Goal: Task Accomplishment & Management: Manage account settings

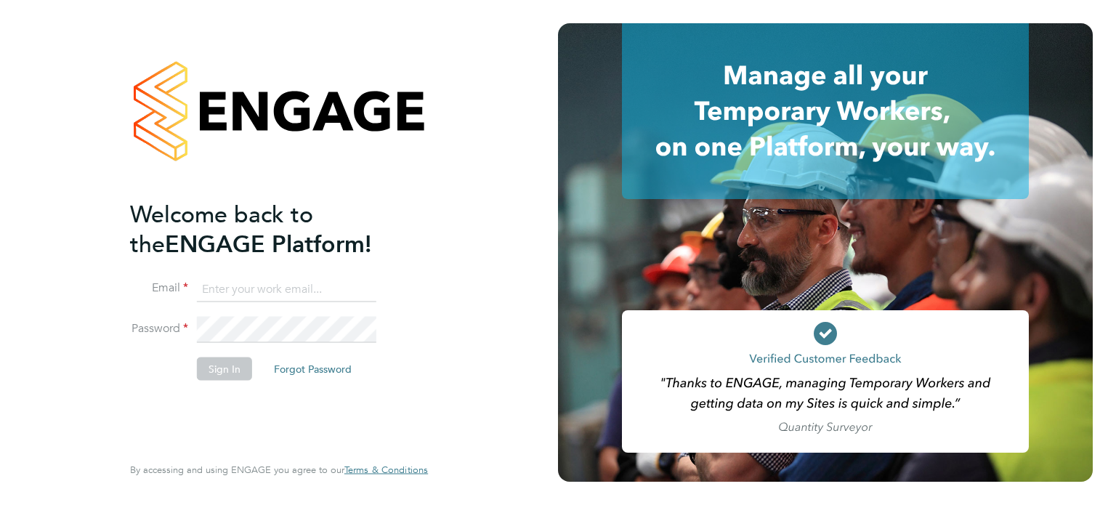
click at [232, 285] on input at bounding box center [286, 289] width 179 height 26
type input "[EMAIL_ADDRESS][DOMAIN_NAME]"
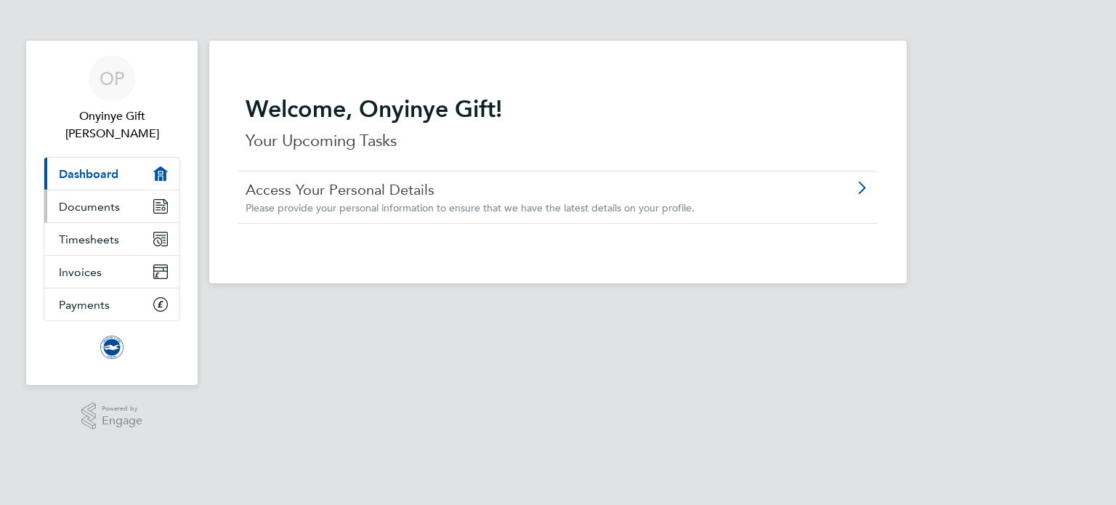
click at [118, 190] on link "Documents" at bounding box center [111, 206] width 135 height 32
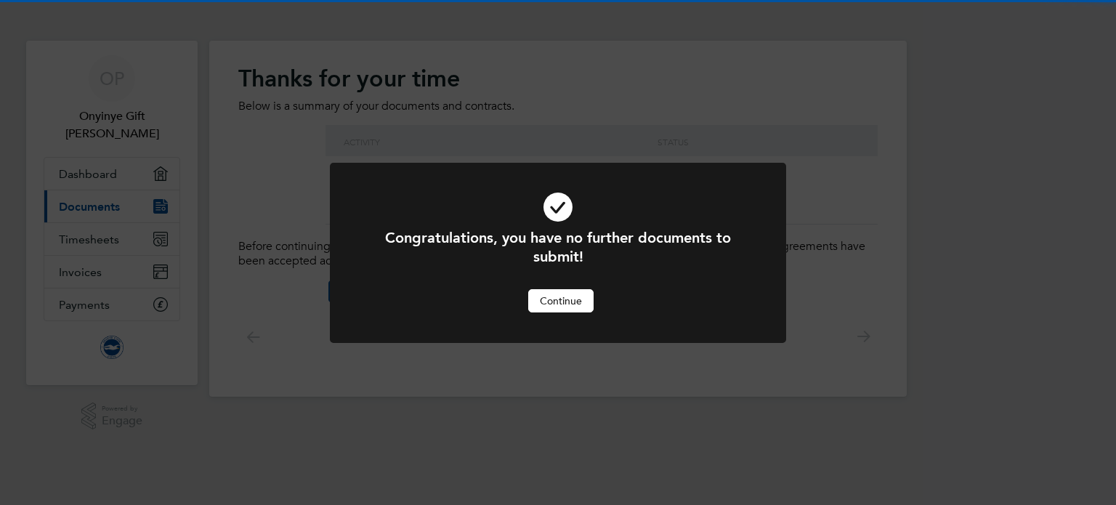
click at [125, 216] on div "Congratulations, you have no further documents to submit! Cancel Continue" at bounding box center [558, 252] width 1116 height 505
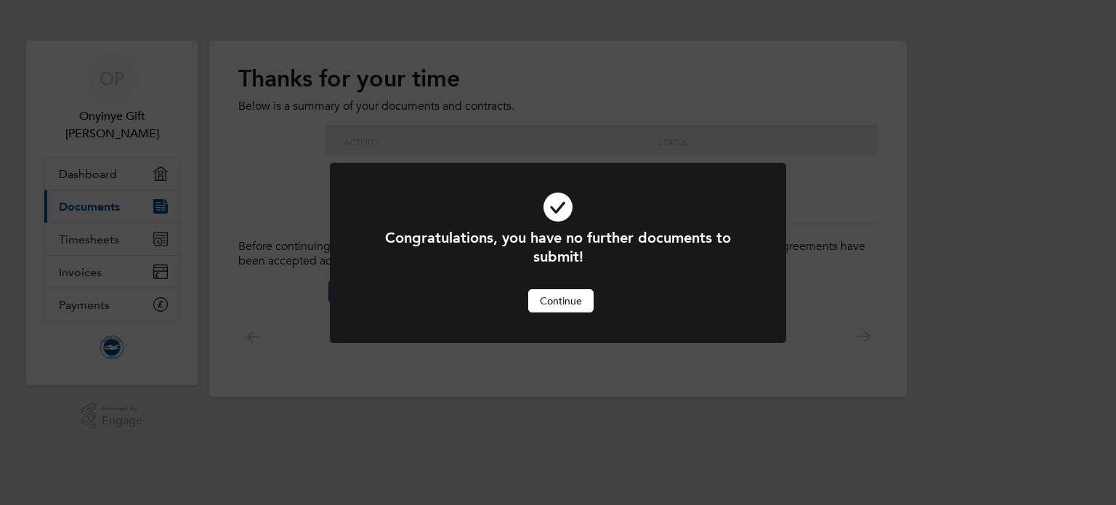
click at [572, 293] on button "Continue" at bounding box center [560, 300] width 65 height 23
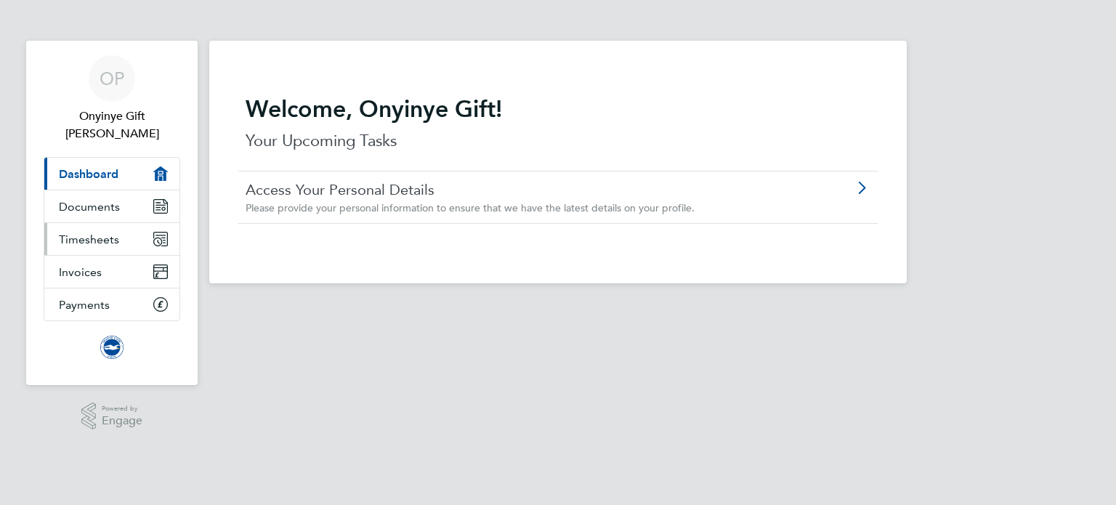
click at [140, 223] on link "Timesheets" at bounding box center [111, 239] width 135 height 32
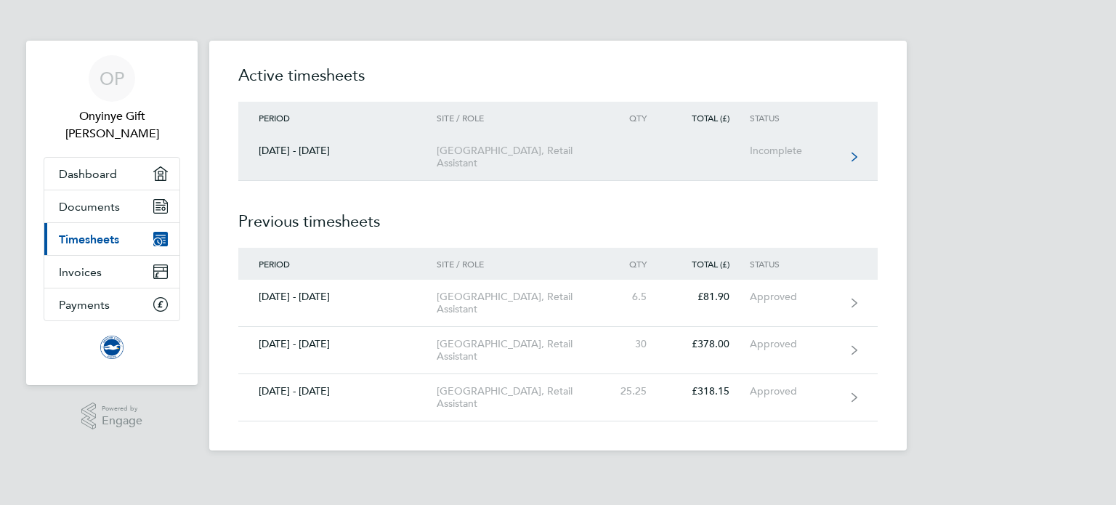
click at [410, 177] on link "[DATE] - [DATE] [GEOGRAPHIC_DATA], Retail Assistant Incomplete" at bounding box center [557, 157] width 639 height 47
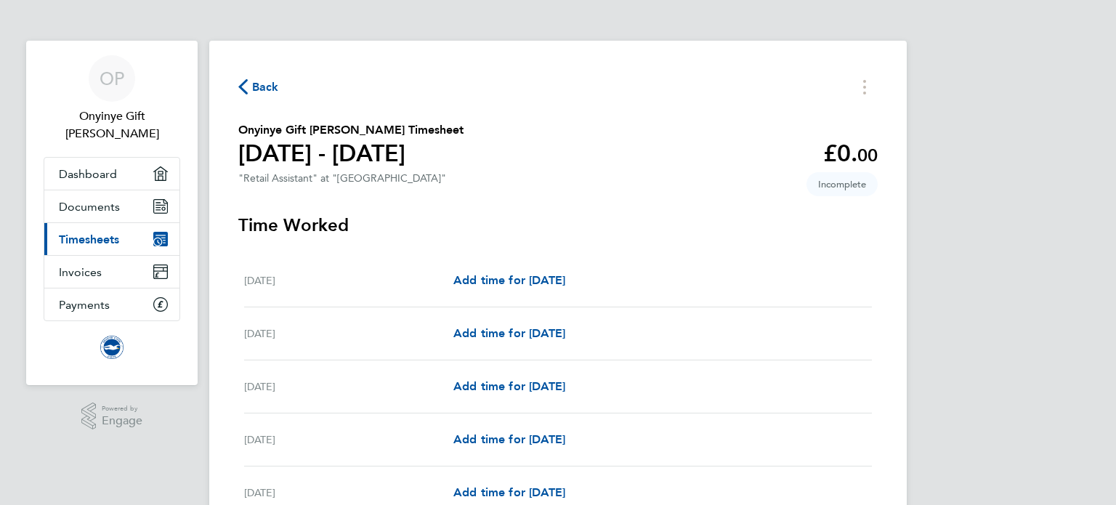
click at [262, 89] on span "Back" at bounding box center [265, 86] width 27 height 17
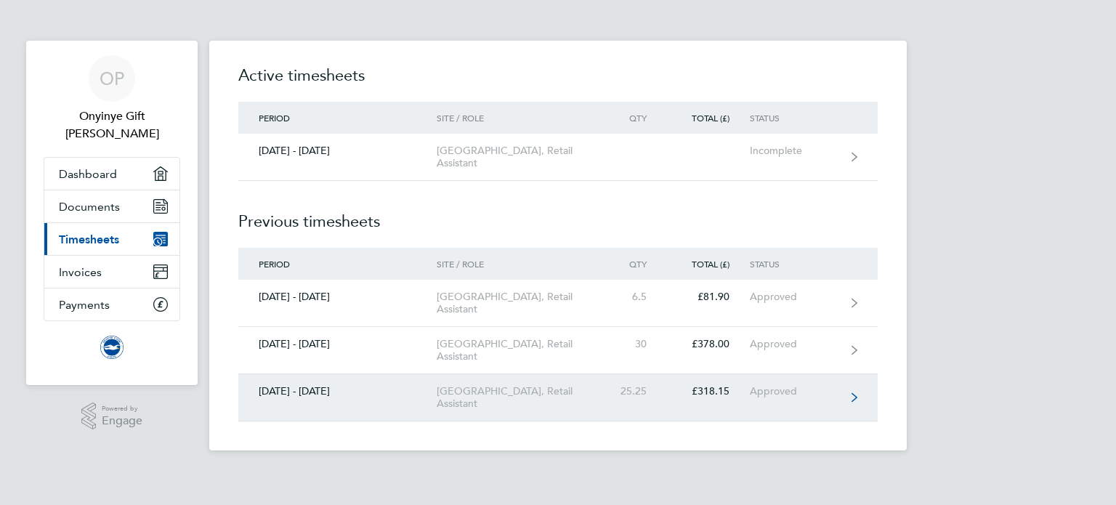
click at [583, 374] on link "[DATE] - [DATE] [GEOGRAPHIC_DATA], Retail Assistant 25.25 £318.15 Approved" at bounding box center [557, 397] width 639 height 47
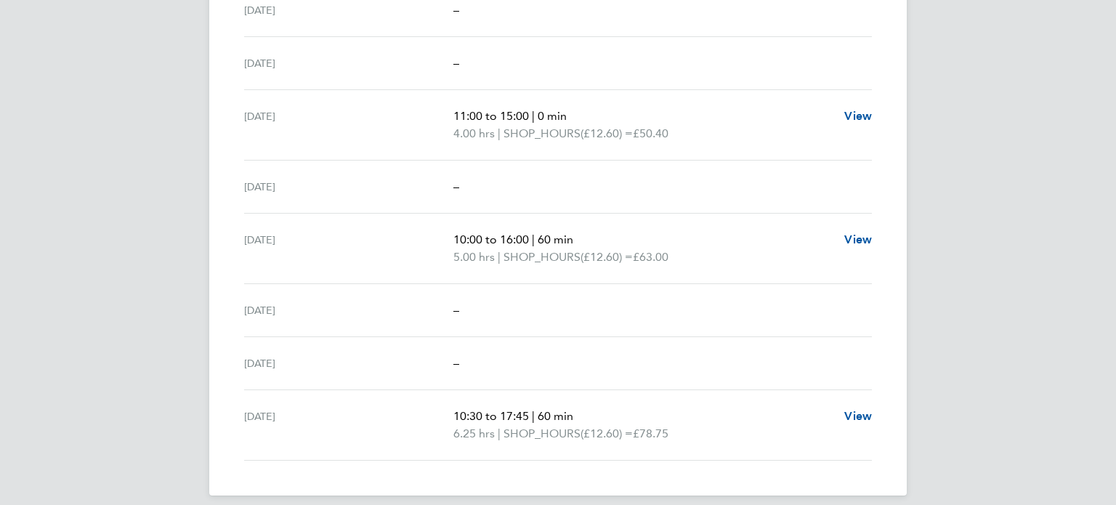
scroll to position [1692, 0]
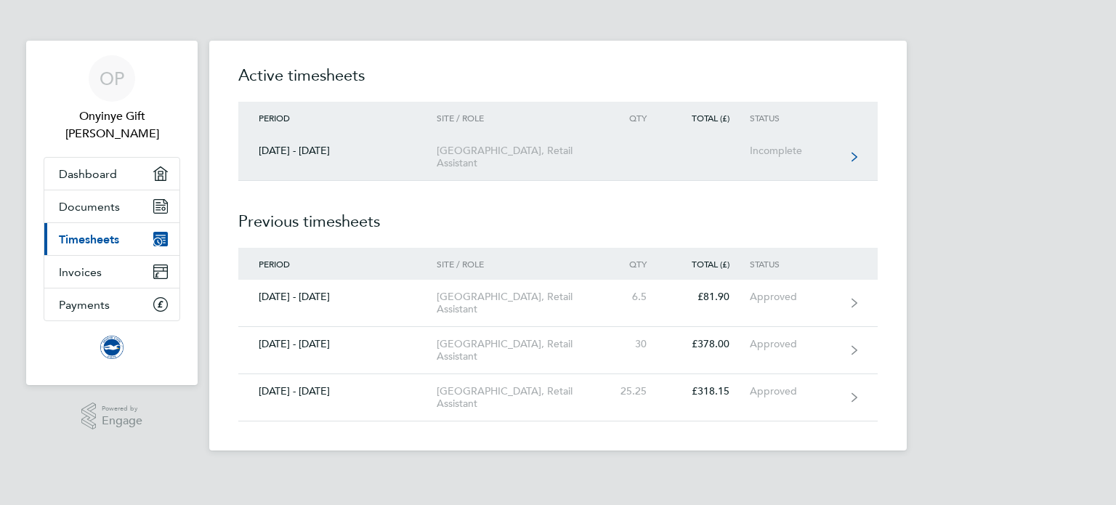
click at [493, 145] on div "[GEOGRAPHIC_DATA], Retail Assistant" at bounding box center [520, 157] width 166 height 25
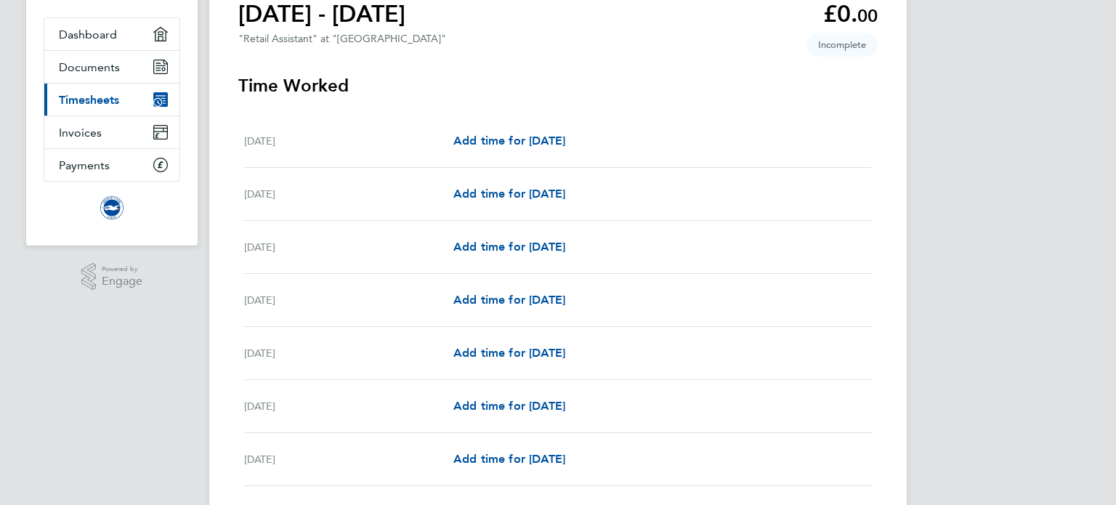
scroll to position [232, 0]
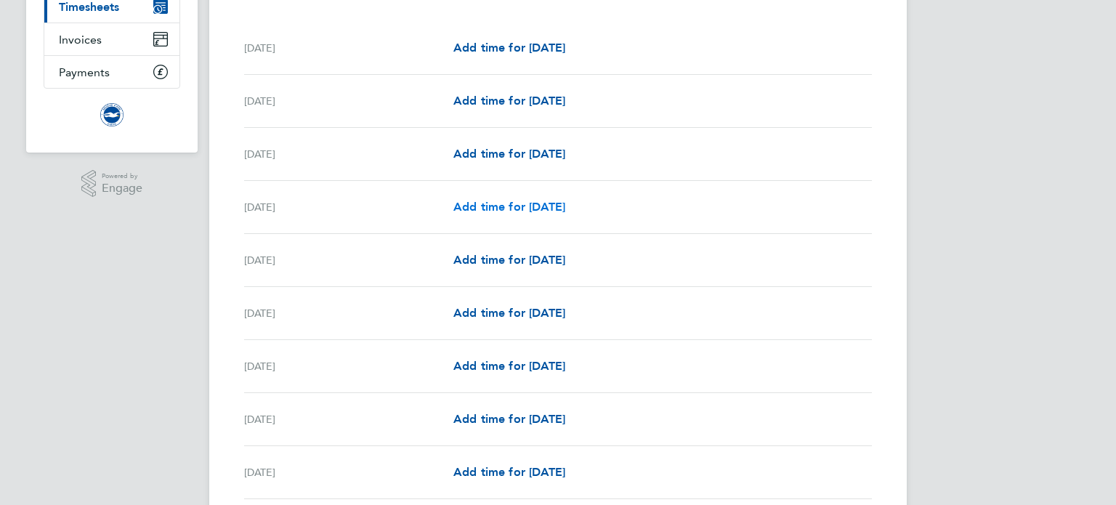
click at [525, 206] on span "Add time for [DATE]" at bounding box center [509, 207] width 112 height 14
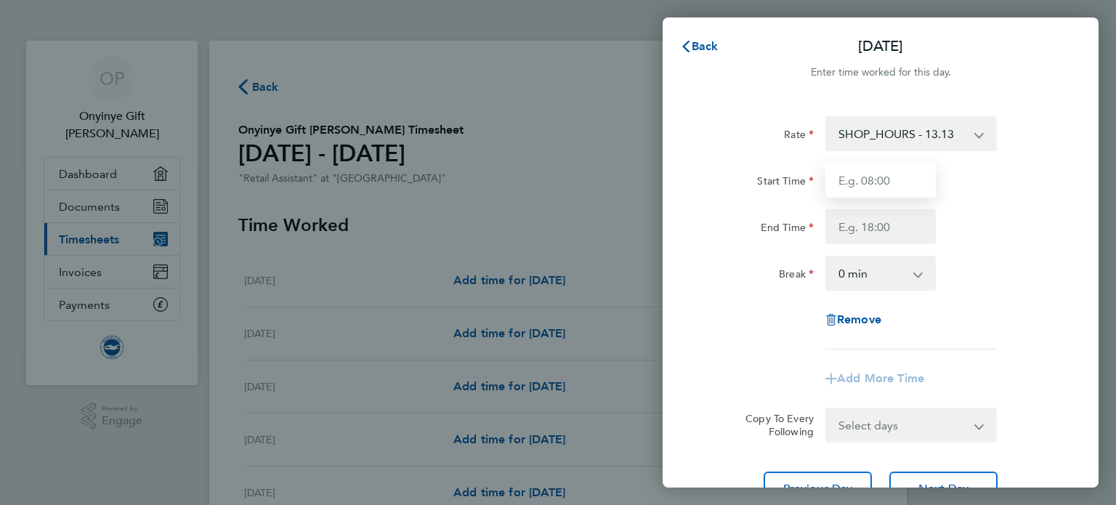
click at [904, 188] on input "Start Time" at bounding box center [880, 180] width 110 height 35
click at [851, 179] on input "10:30" at bounding box center [880, 180] width 110 height 35
type input "09:30"
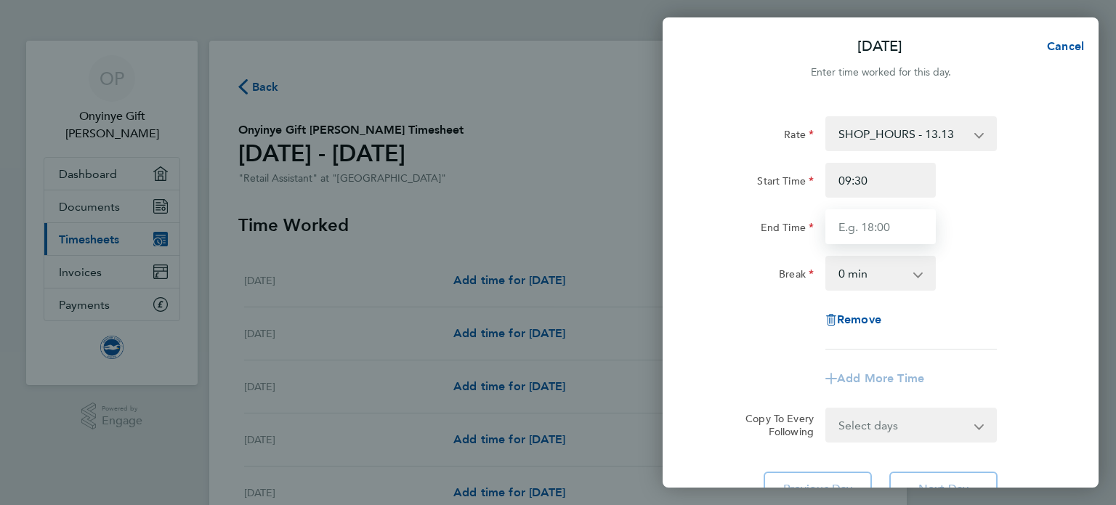
click at [859, 225] on input "End Time" at bounding box center [880, 226] width 110 height 35
type input "17:30"
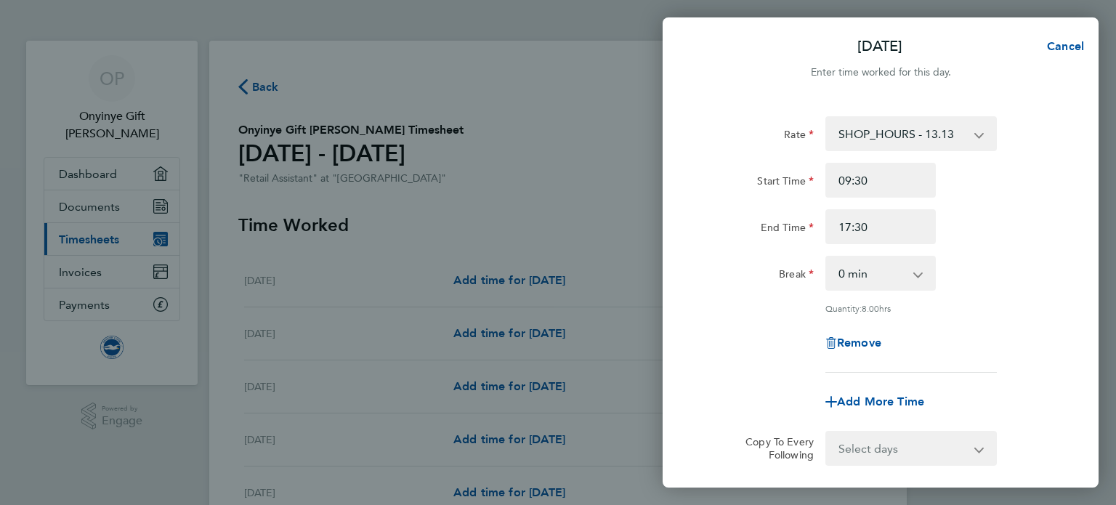
click at [929, 271] on app-icon-cross-button at bounding box center [925, 273] width 17 height 32
click at [907, 274] on select "0 min 15 min 30 min 45 min 60 min 75 min 90 min" at bounding box center [872, 273] width 90 height 32
select select "60"
click at [827, 257] on select "0 min 15 min 30 min 45 min 60 min 75 min 90 min" at bounding box center [872, 273] width 90 height 32
click at [743, 339] on div "Remove" at bounding box center [880, 342] width 366 height 35
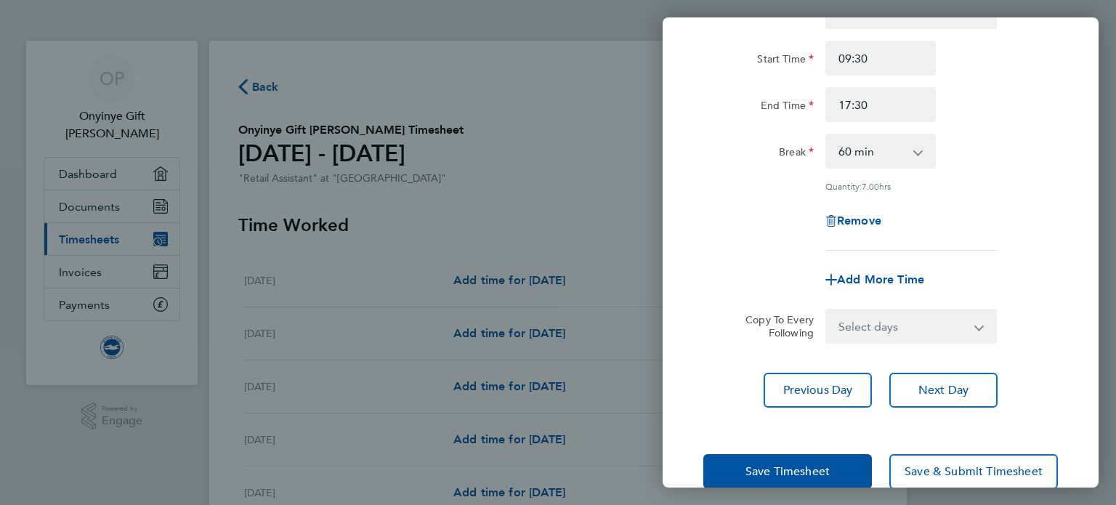
scroll to position [150, 0]
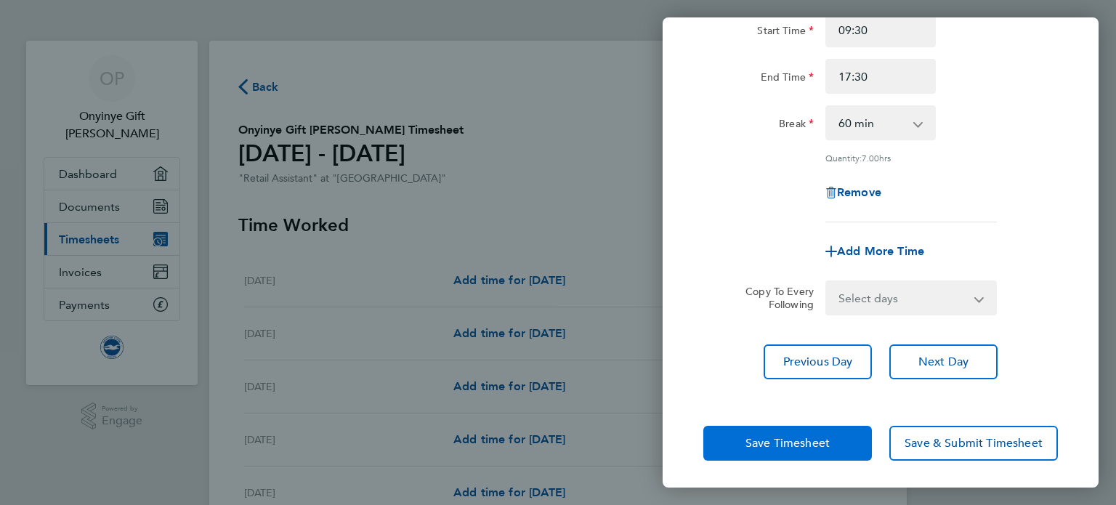
click at [735, 449] on button "Save Timesheet" at bounding box center [787, 443] width 169 height 35
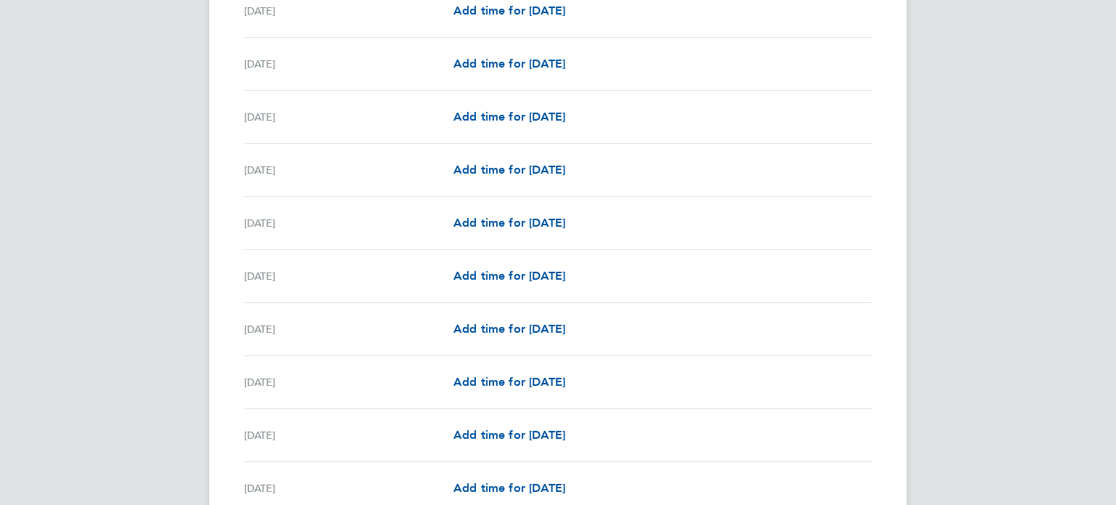
scroll to position [988, 0]
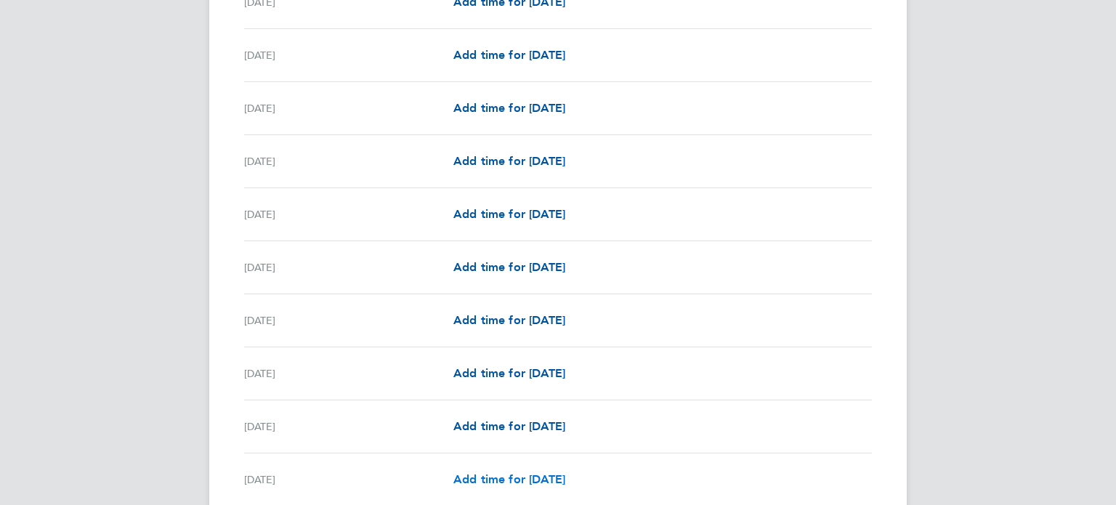
click at [511, 472] on span "Add time for Sat 20 Sep" at bounding box center [509, 479] width 112 height 14
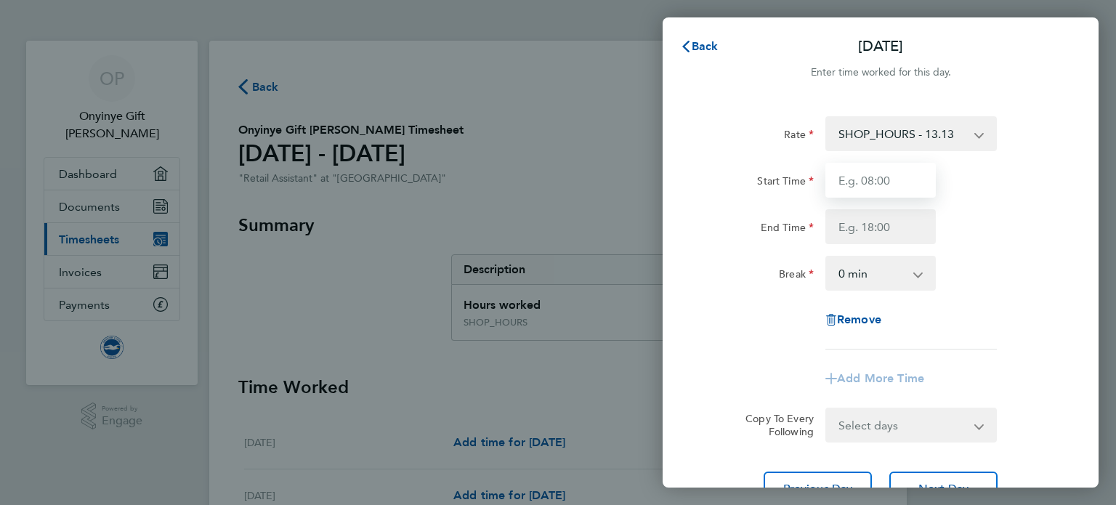
click at [857, 177] on input "Start Time" at bounding box center [880, 180] width 110 height 35
click at [882, 188] on input "11:00" at bounding box center [880, 180] width 110 height 35
type input "11:30"
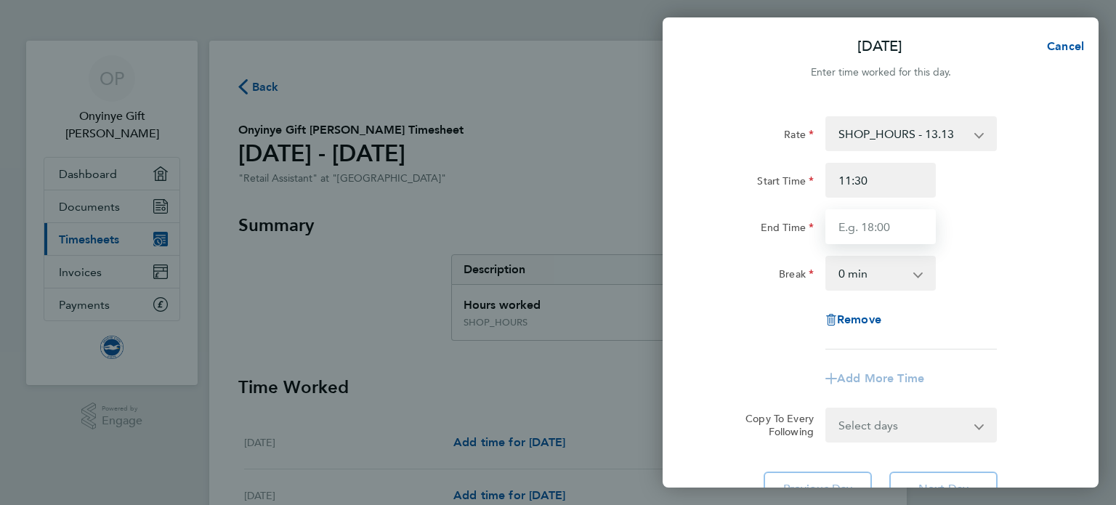
click at [861, 232] on input "End Time" at bounding box center [880, 226] width 110 height 35
type input "18:30"
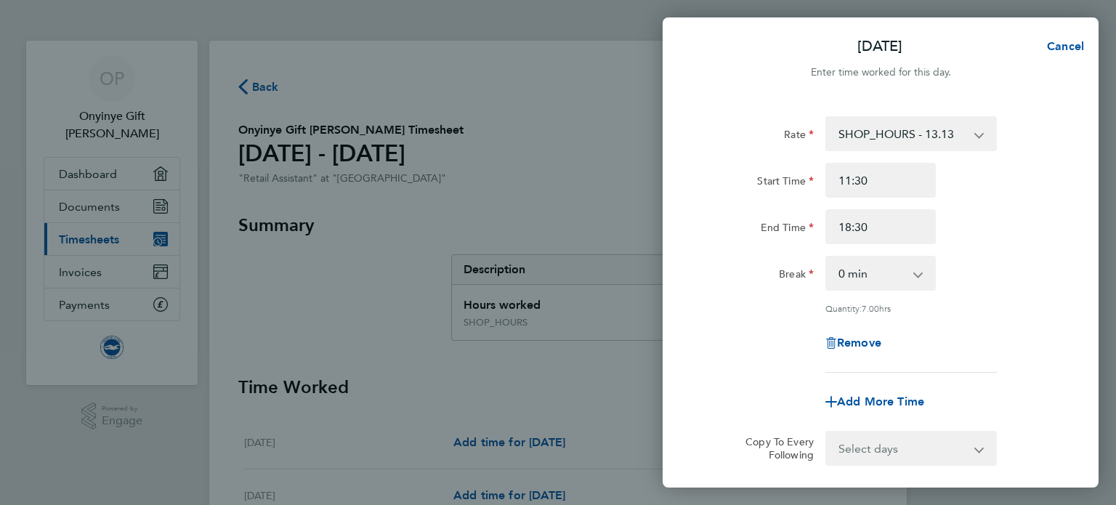
click at [997, 213] on div "End Time 18:30" at bounding box center [880, 226] width 366 height 35
click at [906, 275] on select "0 min 15 min 30 min 45 min 60 min 75 min 90 min" at bounding box center [872, 273] width 90 height 32
select select "60"
click at [827, 257] on select "0 min 15 min 30 min 45 min 60 min 75 min 90 min" at bounding box center [872, 273] width 90 height 32
click at [1084, 247] on div "Rate SHOP_HOURS - 13.13 Start Time 11:30 End Time 18:30 Break 0 min 15 min 30 m…" at bounding box center [880, 323] width 436 height 448
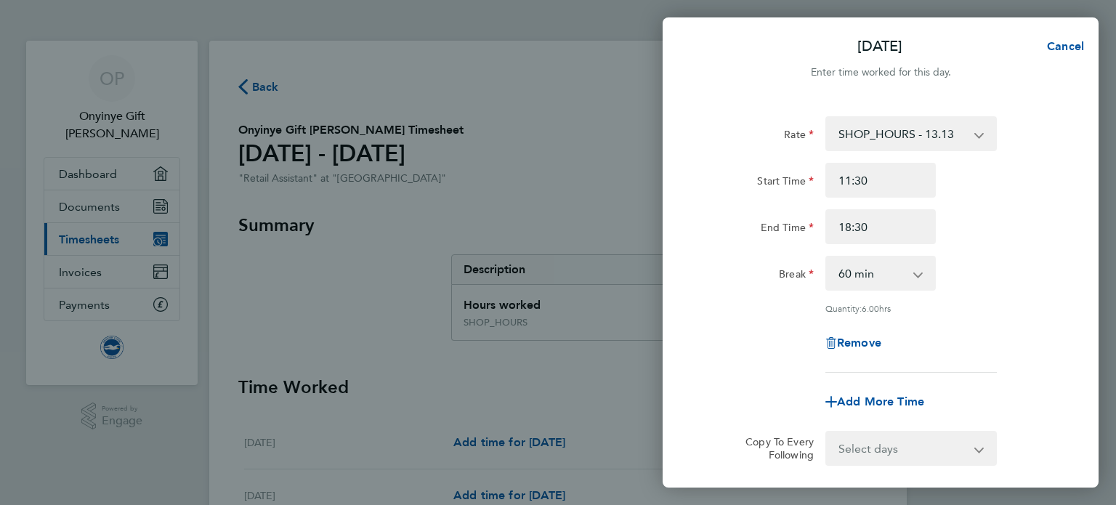
click at [723, 328] on div "Remove" at bounding box center [880, 342] width 366 height 35
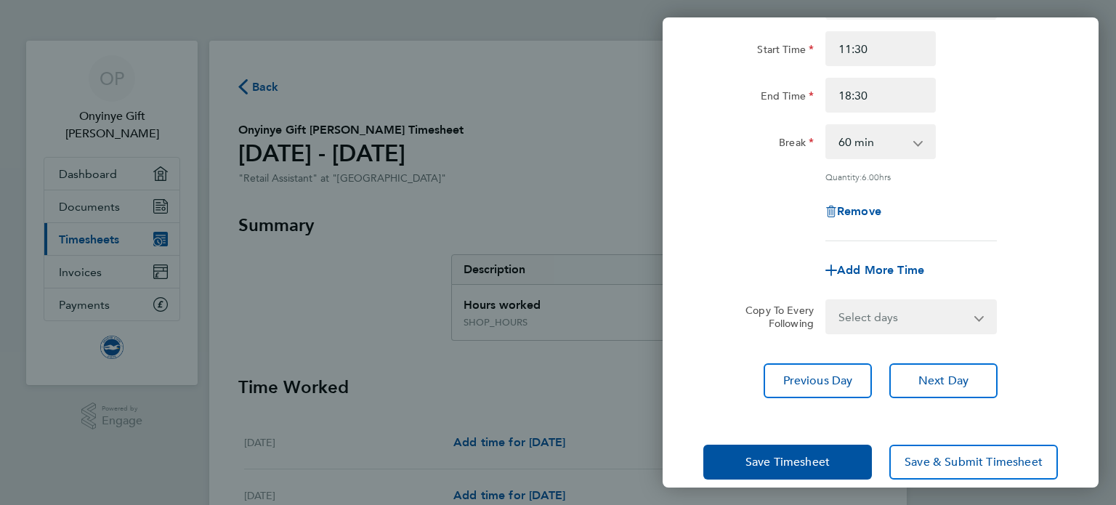
scroll to position [150, 0]
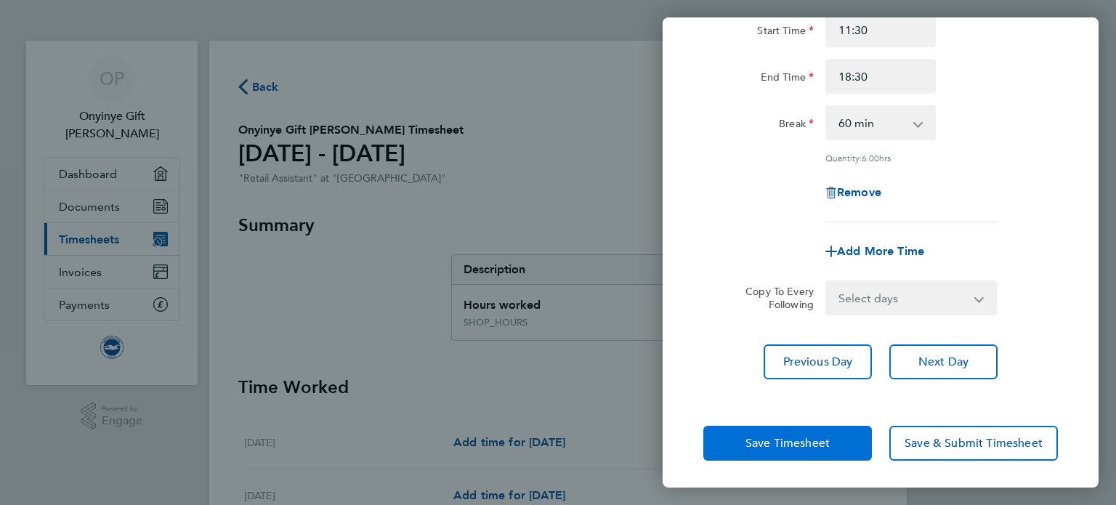
click at [771, 432] on button "Save Timesheet" at bounding box center [787, 443] width 169 height 35
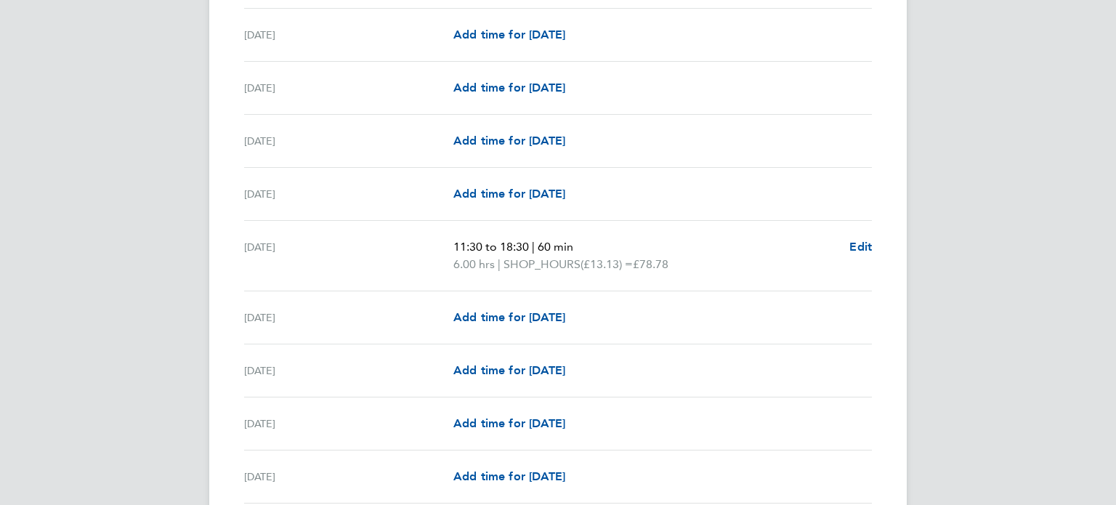
scroll to position [1249, 0]
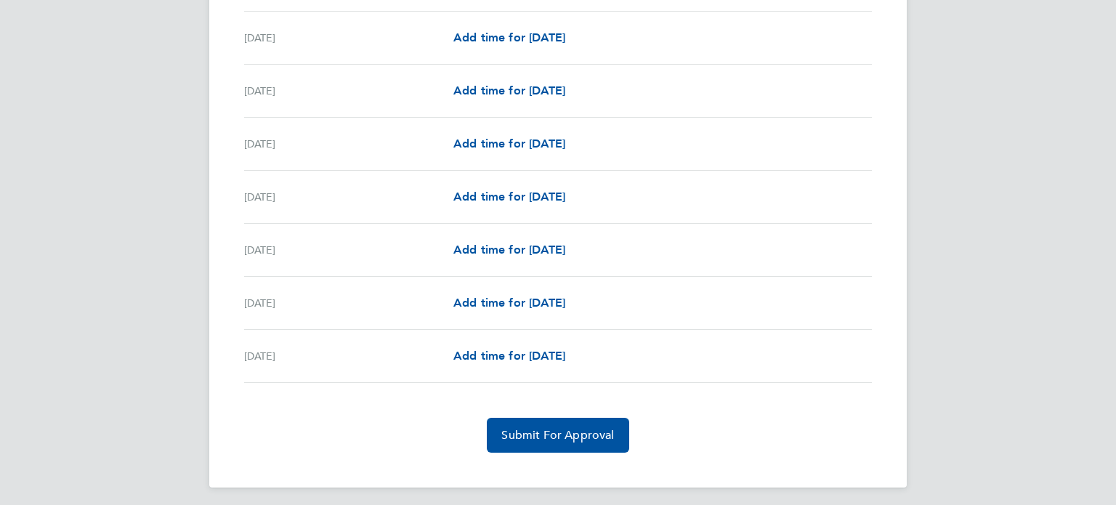
scroll to position [1661, 0]
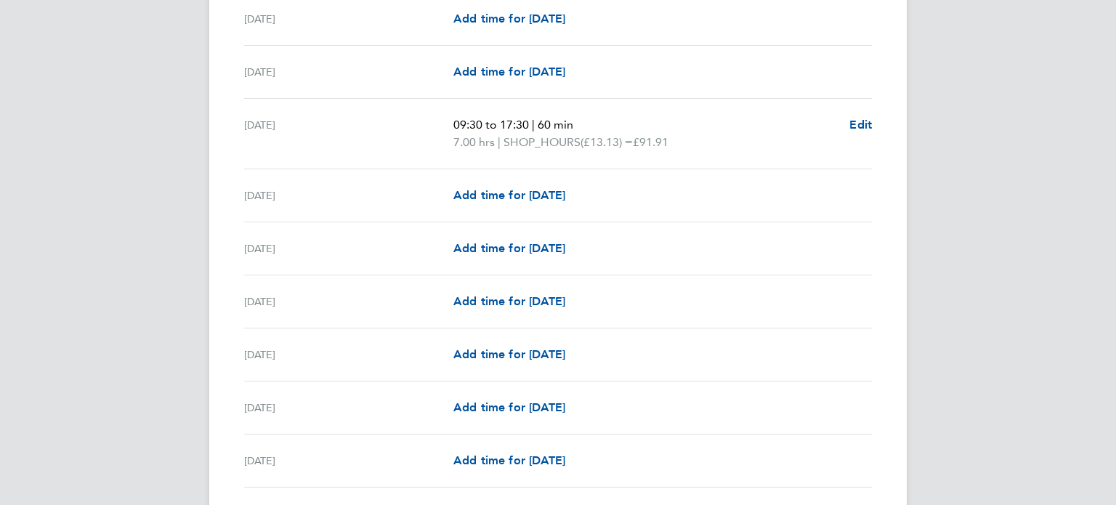
scroll to position [556, 0]
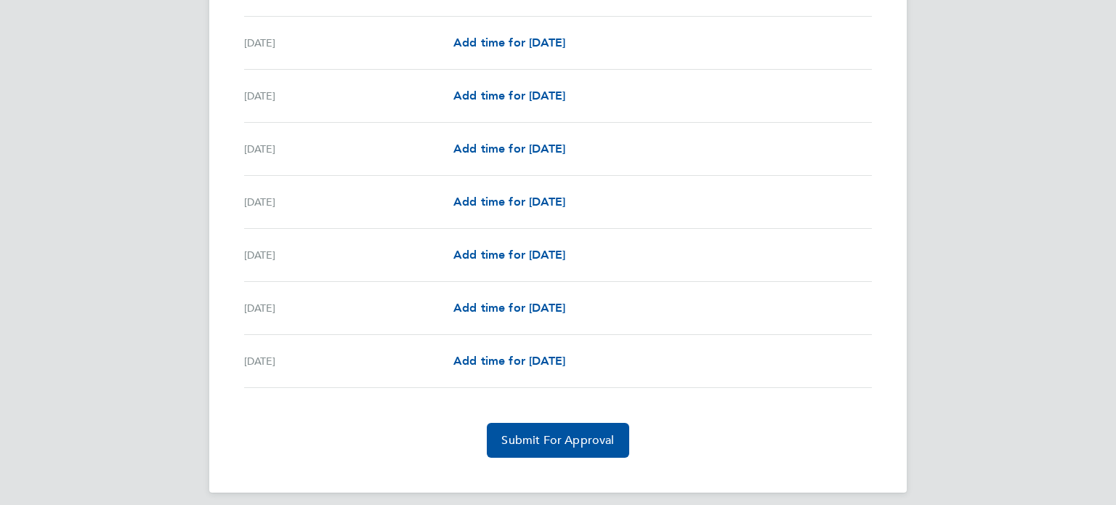
scroll to position [1661, 0]
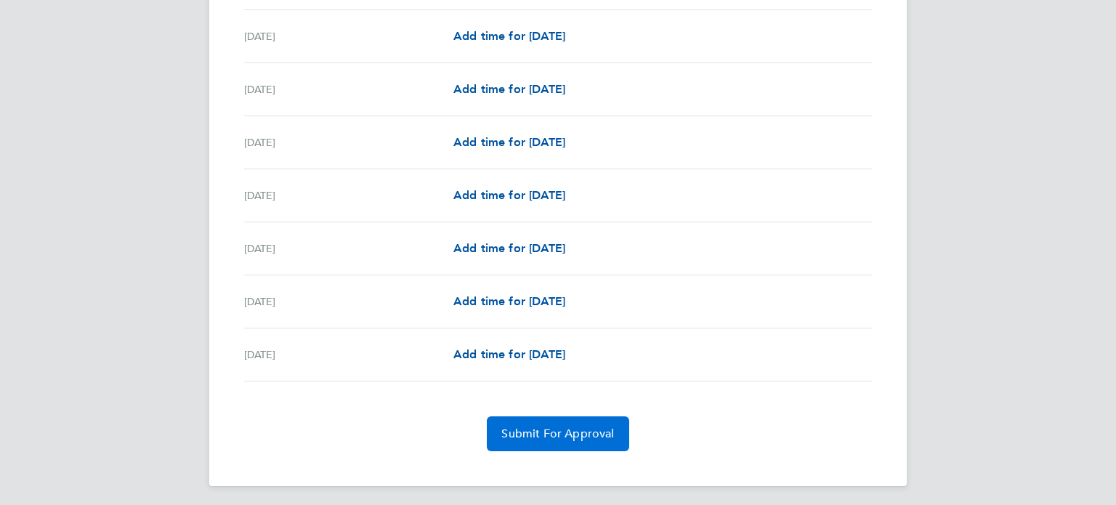
click at [574, 434] on span "Submit For Approval" at bounding box center [557, 433] width 113 height 15
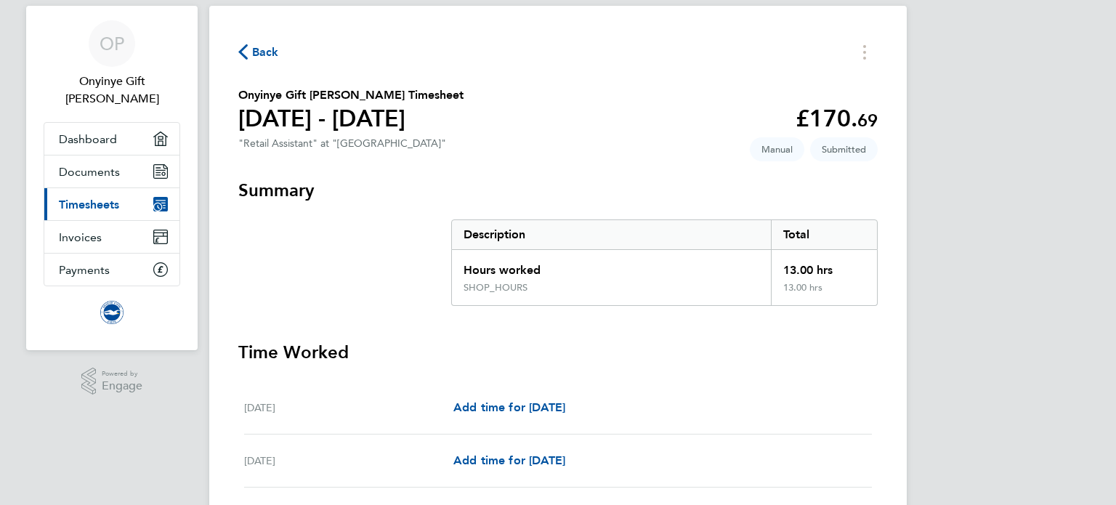
scroll to position [0, 0]
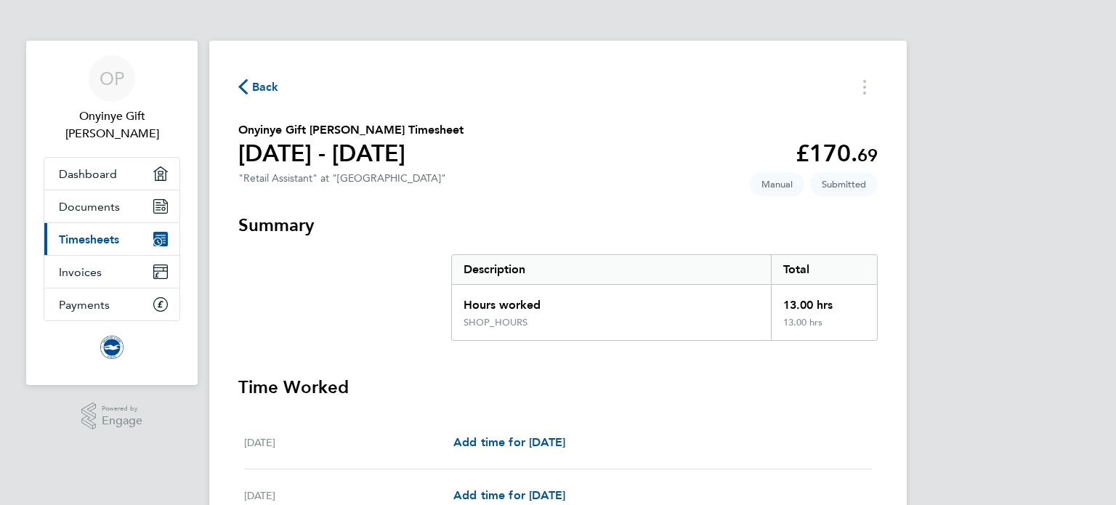
click at [262, 84] on span "Back" at bounding box center [265, 86] width 27 height 17
